Goal: Task Accomplishment & Management: Manage account settings

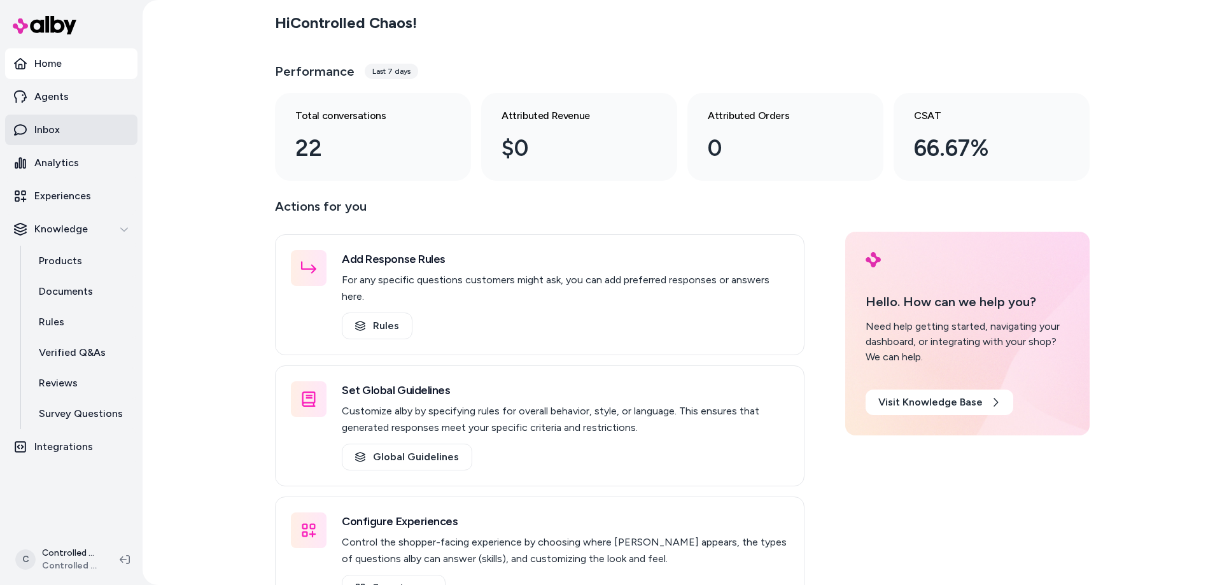
click at [51, 132] on p "Inbox" at bounding box center [46, 129] width 25 height 15
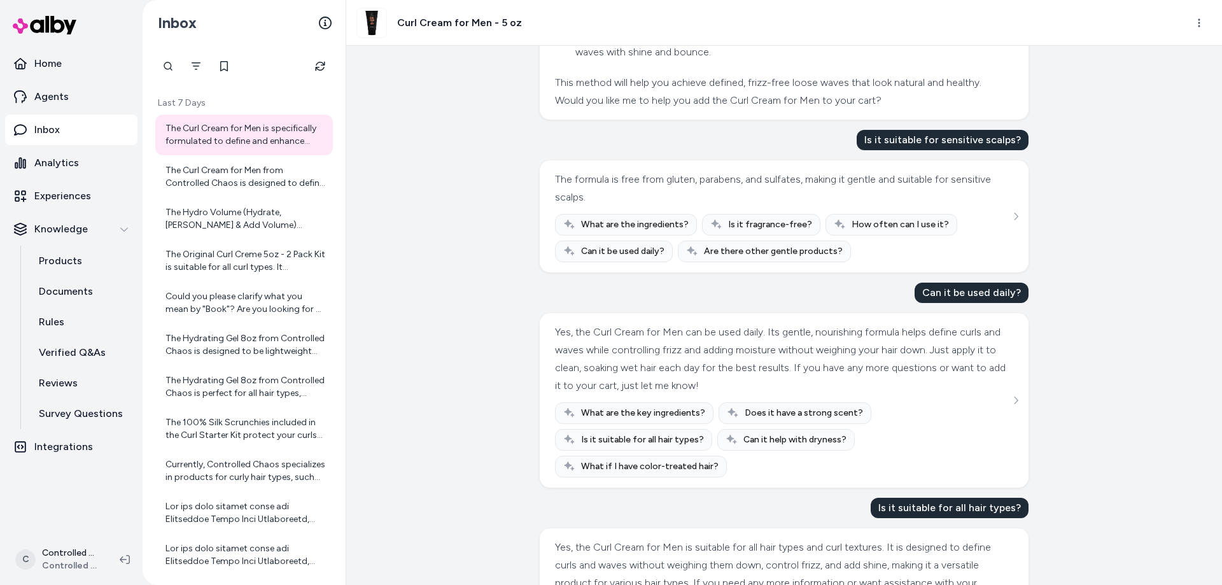
scroll to position [828, 0]
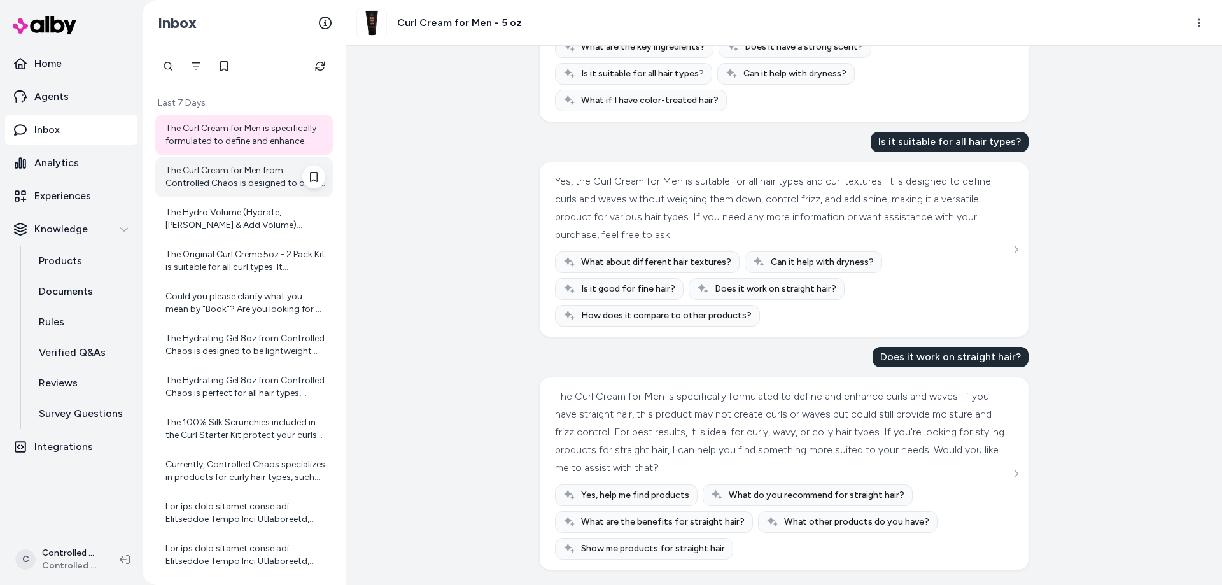
click at [236, 170] on div "The Curl Cream for Men from Controlled Chaos is designed to define curls and pr…" at bounding box center [246, 176] width 160 height 25
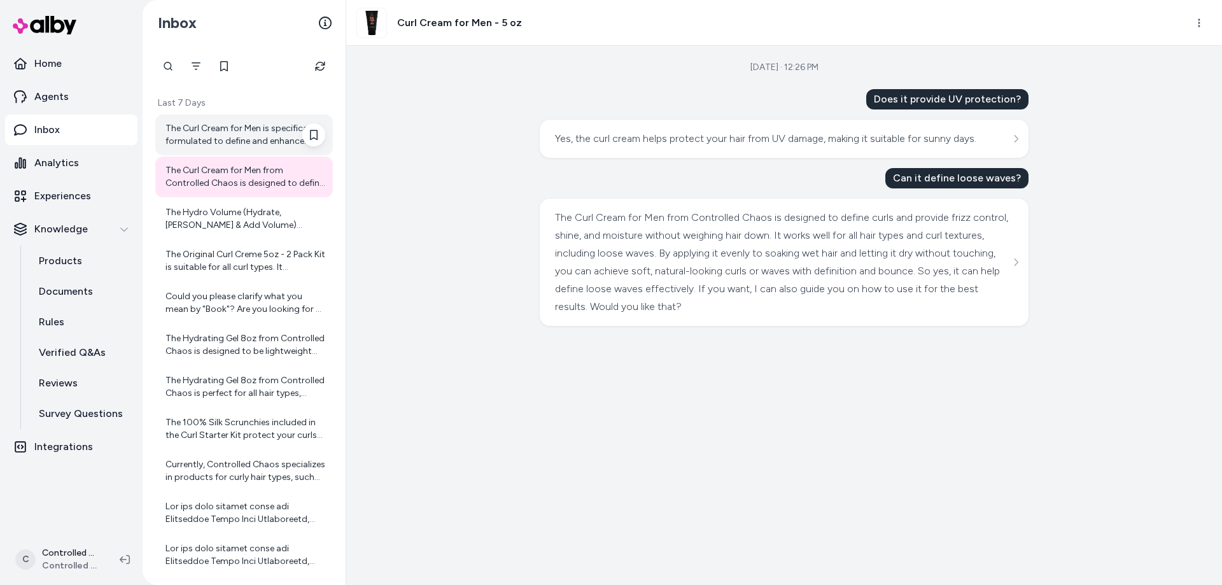
click at [225, 136] on div "The Curl Cream for Men is specifically formulated to define and enhance curls a…" at bounding box center [246, 134] width 160 height 25
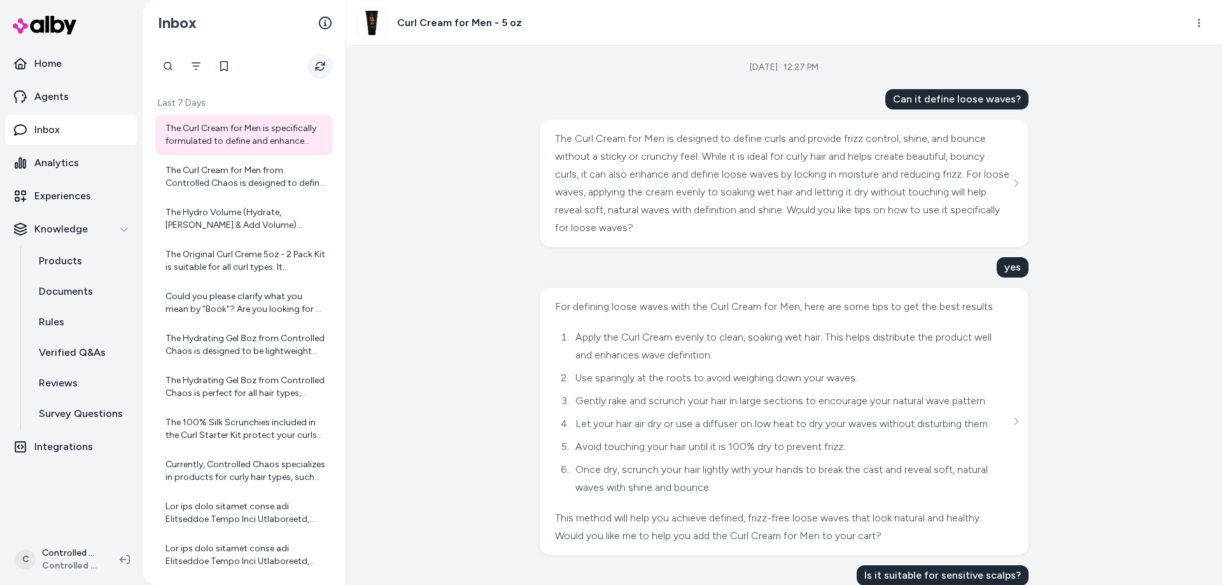
click at [319, 73] on button "Refresh" at bounding box center [320, 65] width 25 height 25
